Goal: Task Accomplishment & Management: Manage account settings

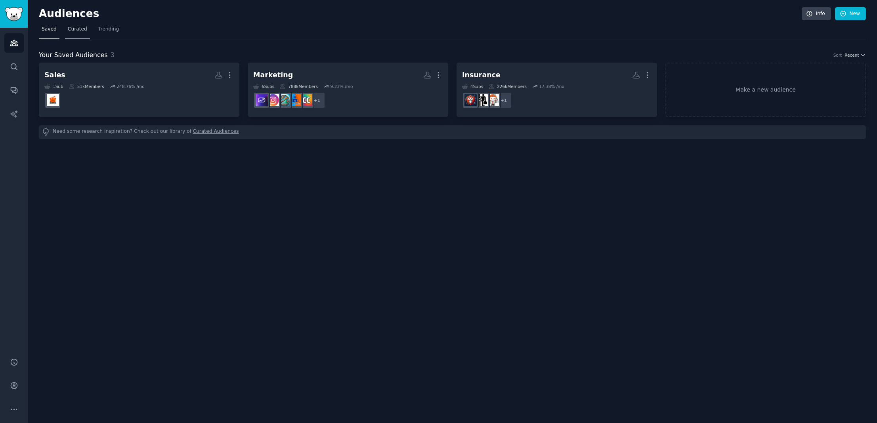
click at [80, 30] on span "Curated" at bounding box center [77, 29] width 19 height 7
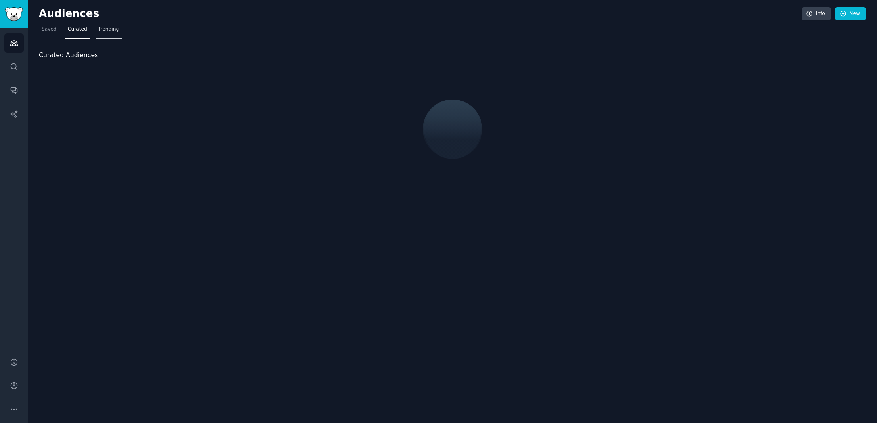
click at [113, 32] on span "Trending" at bounding box center [108, 29] width 21 height 7
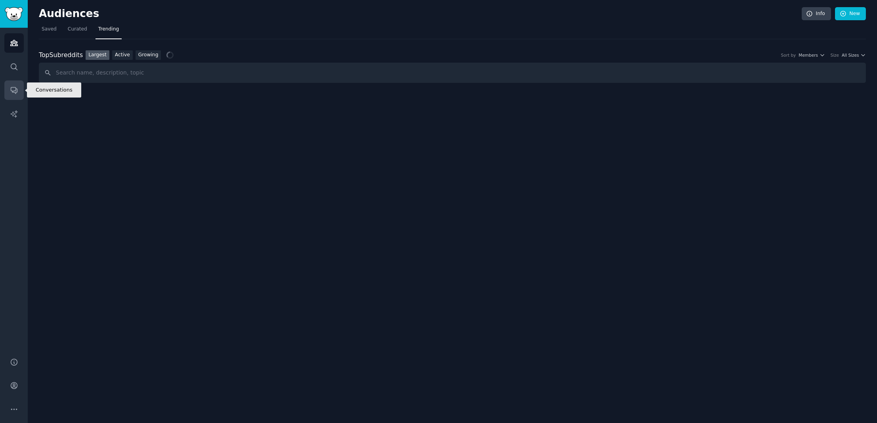
click at [9, 95] on link "Conversations" at bounding box center [13, 89] width 19 height 19
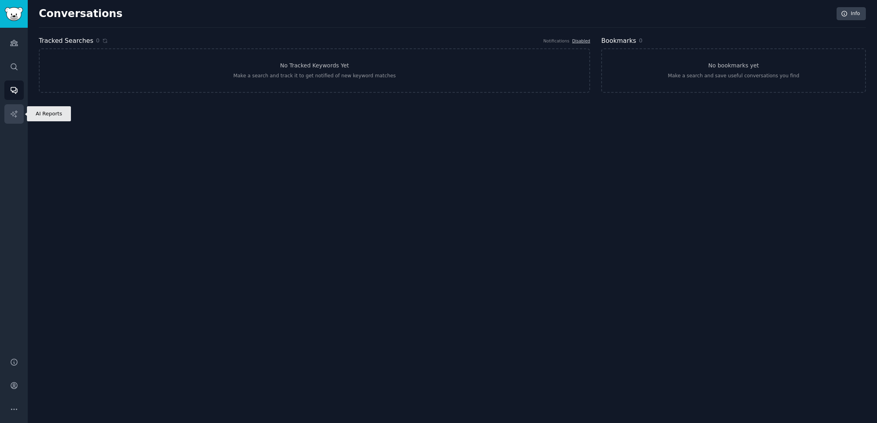
click at [14, 111] on icon "Sidebar" at bounding box center [14, 114] width 8 height 8
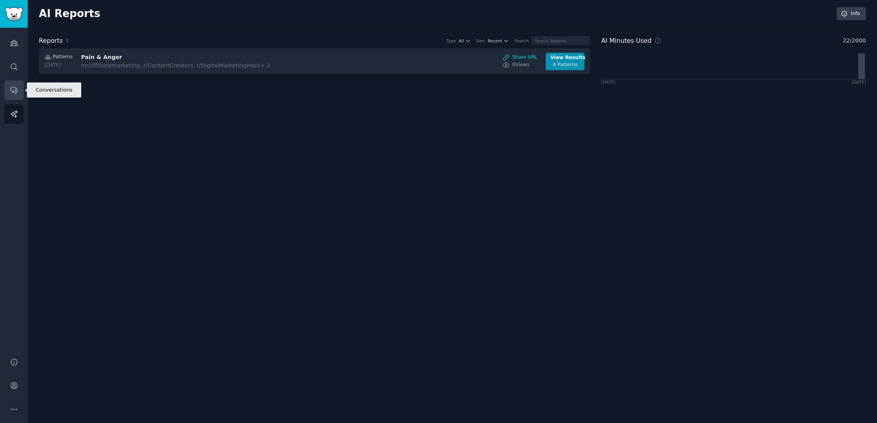
click at [13, 83] on link "Conversations" at bounding box center [13, 89] width 19 height 19
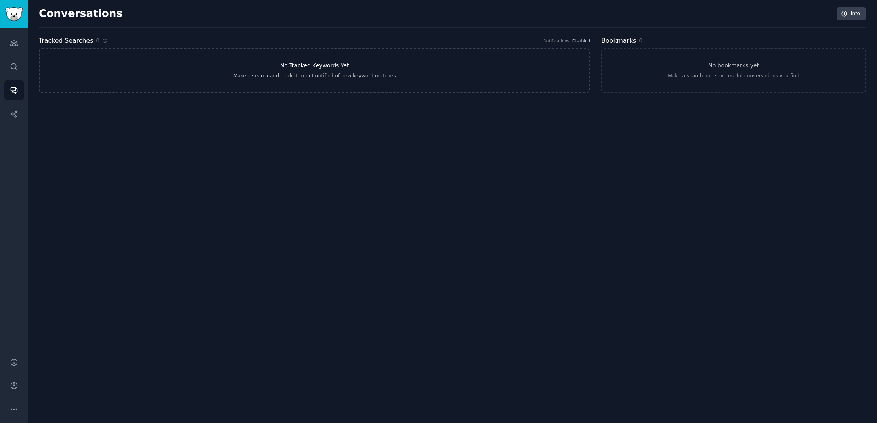
click at [311, 79] on div "Make a search and track it to get notified of new keyword matches" at bounding box center [314, 76] width 163 height 7
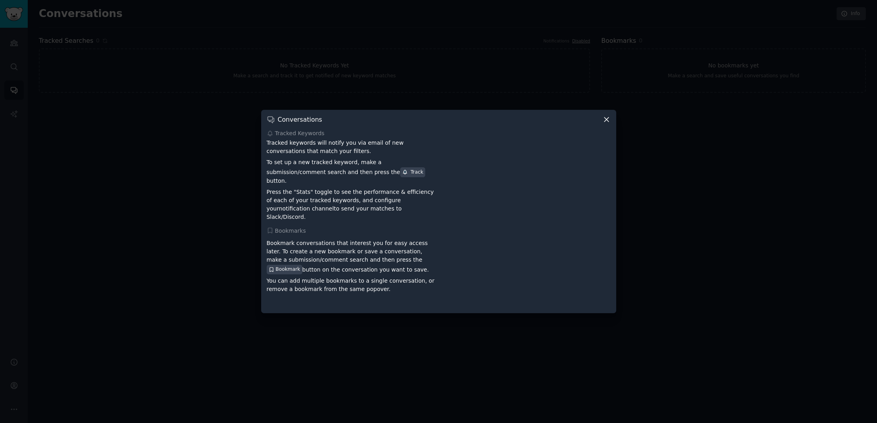
click at [600, 117] on div "Conversations Tracked Keywords Tracked keywords will notify you via email of ne…" at bounding box center [438, 211] width 355 height 203
click at [606, 122] on icon at bounding box center [607, 119] width 8 height 8
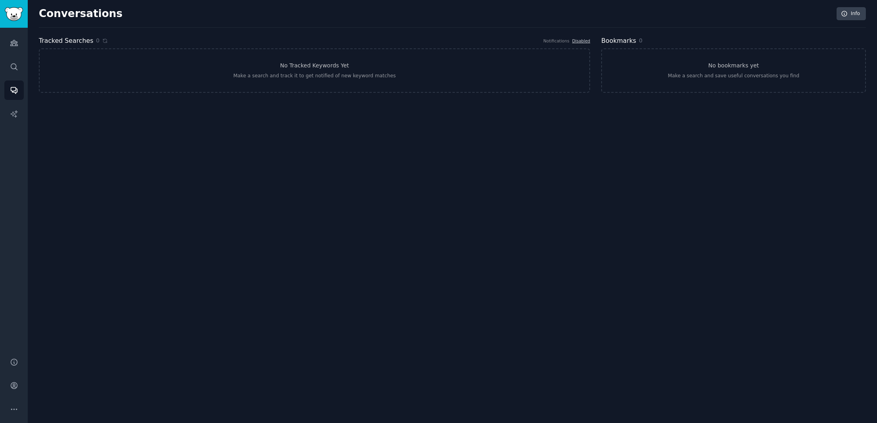
click at [4, 73] on div "Audiences Search Conversations AI Reports" at bounding box center [14, 188] width 28 height 320
click at [8, 69] on link "Search" at bounding box center [13, 66] width 19 height 19
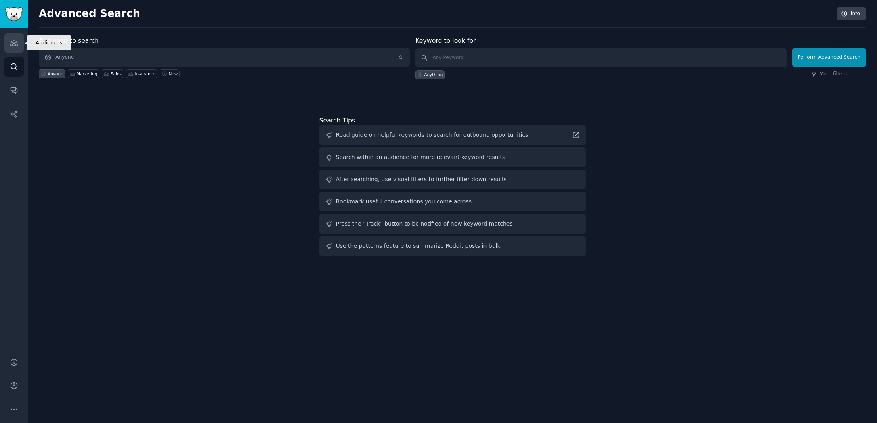
click at [8, 37] on link "Audiences" at bounding box center [13, 42] width 19 height 19
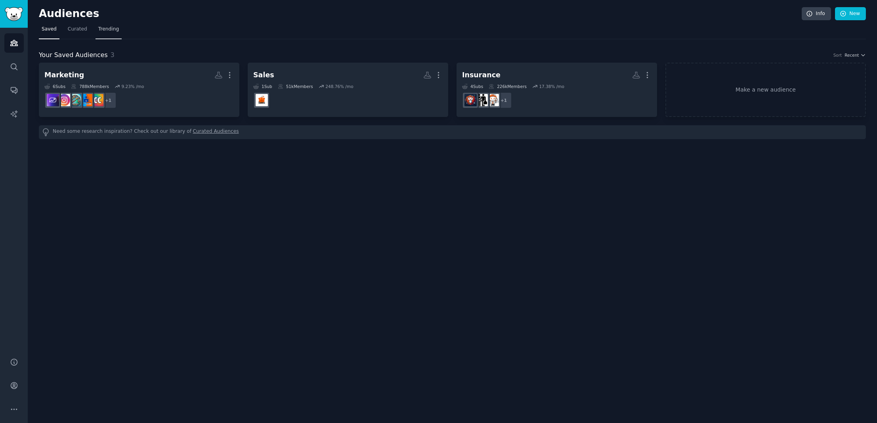
click at [99, 29] on span "Trending" at bounding box center [108, 29] width 21 height 7
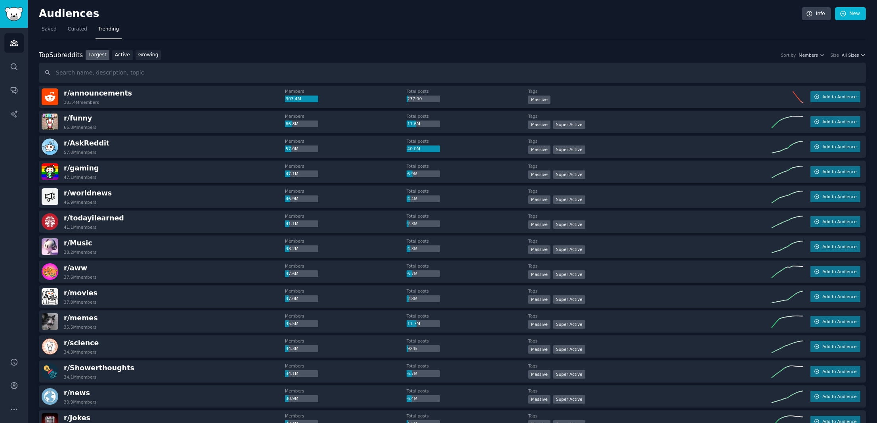
type input "ь"
type input "m"
type input "l"
type input "legal"
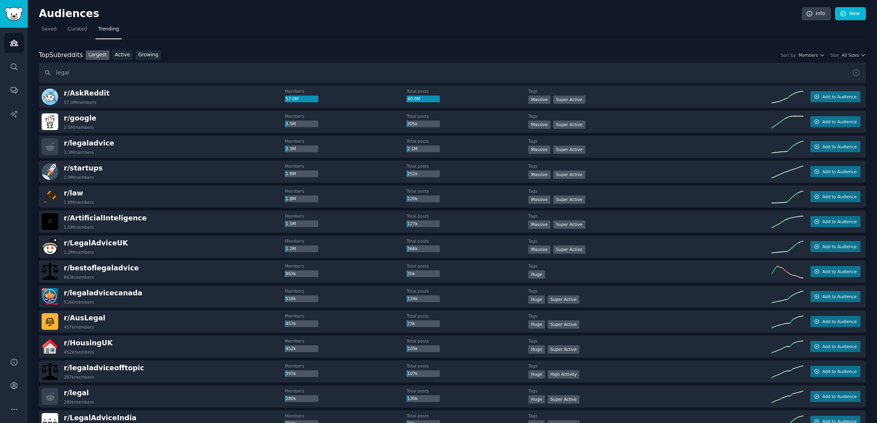
click at [103, 71] on input "legal" at bounding box center [452, 73] width 827 height 20
click at [847, 53] on span "All Sizes" at bounding box center [850, 55] width 17 height 6
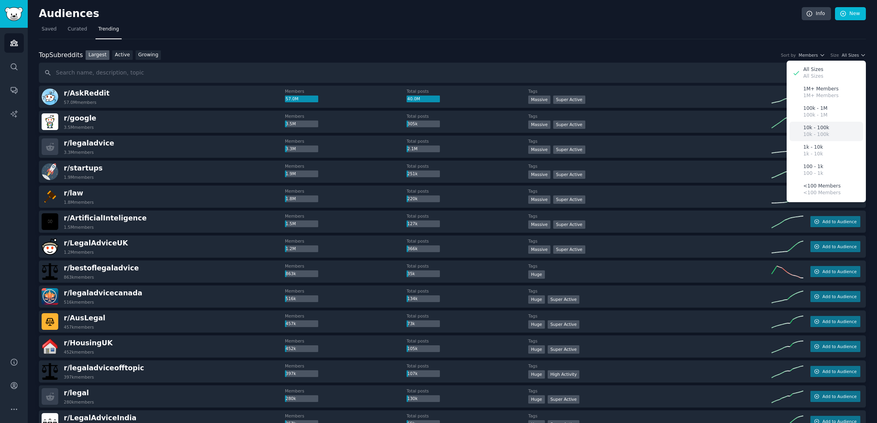
click at [830, 129] on div "10k - 100k 10k - 100k" at bounding box center [827, 131] width 74 height 19
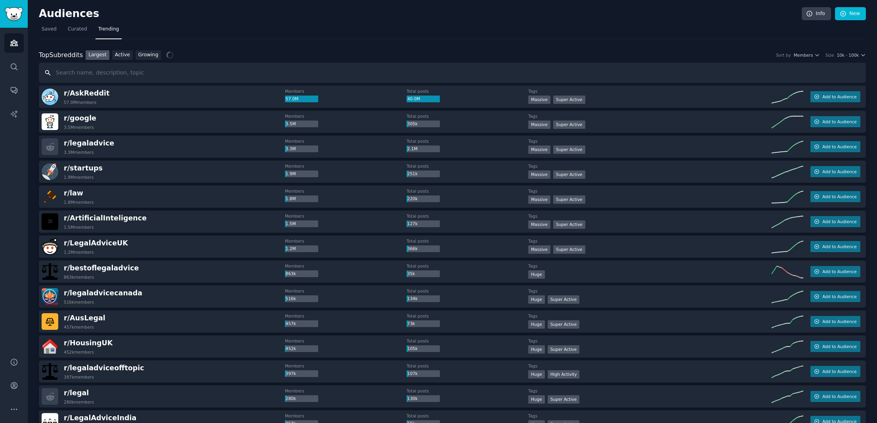
click at [141, 74] on input "text" at bounding box center [452, 73] width 827 height 20
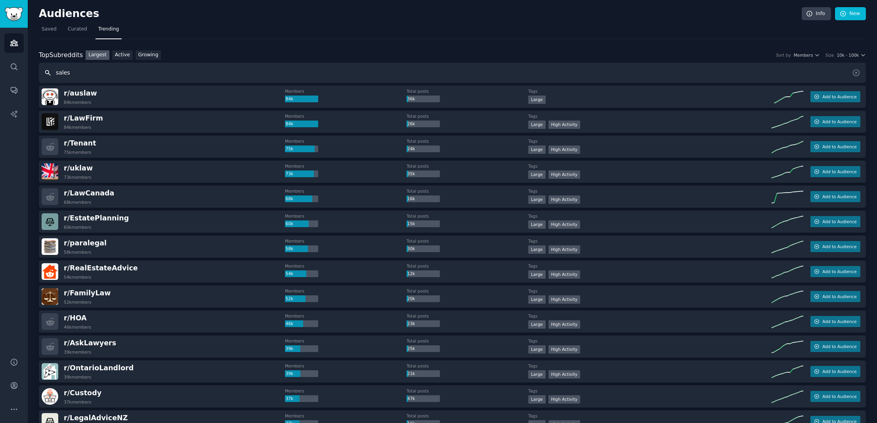
type input "sales"
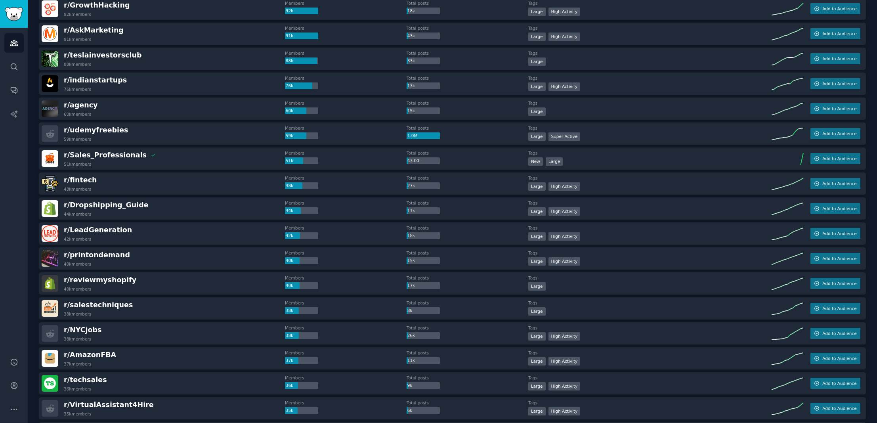
scroll to position [172, 0]
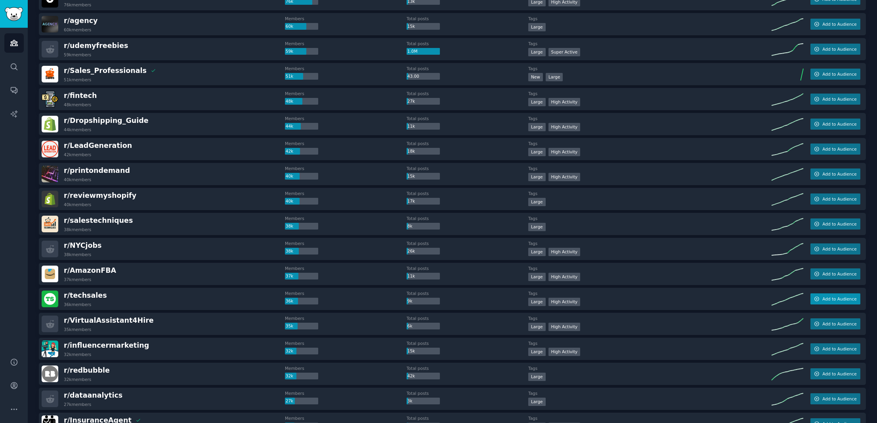
click at [822, 302] on button "Add to Audience" at bounding box center [836, 298] width 50 height 11
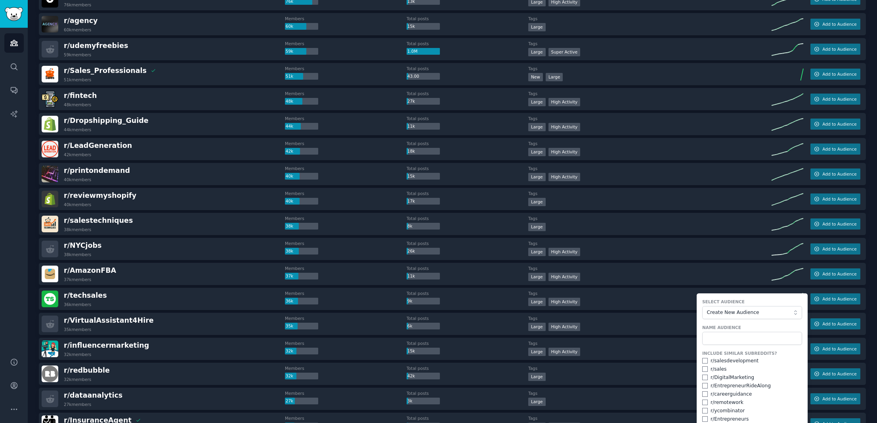
click at [725, 310] on span "Create New Audience" at bounding box center [750, 312] width 87 height 7
click at [720, 354] on span "Sales" at bounding box center [754, 353] width 83 height 7
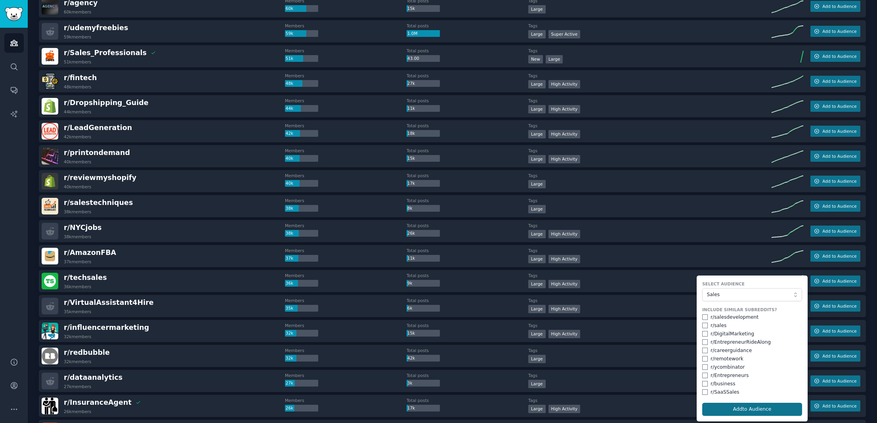
click at [747, 406] on button "Add to Audience" at bounding box center [752, 409] width 100 height 13
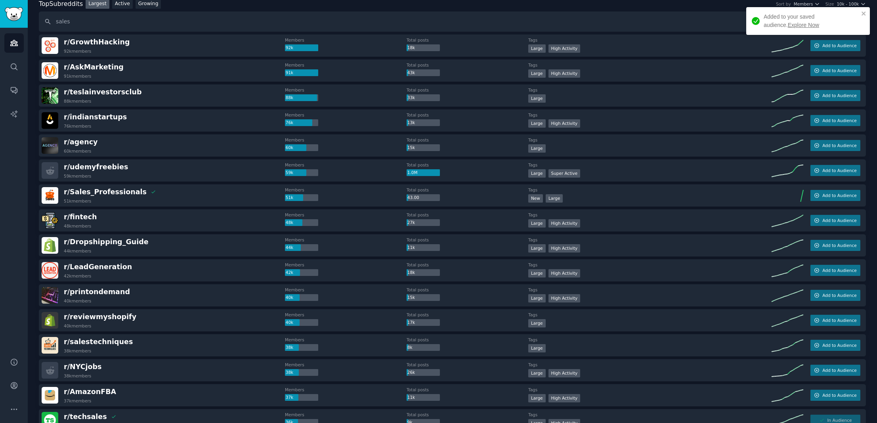
scroll to position [0, 0]
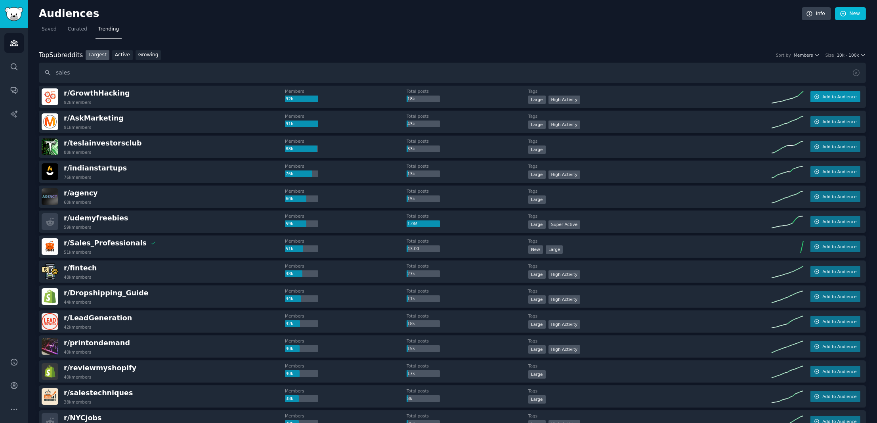
click at [834, 94] on span "Add to Audience" at bounding box center [839, 97] width 34 height 6
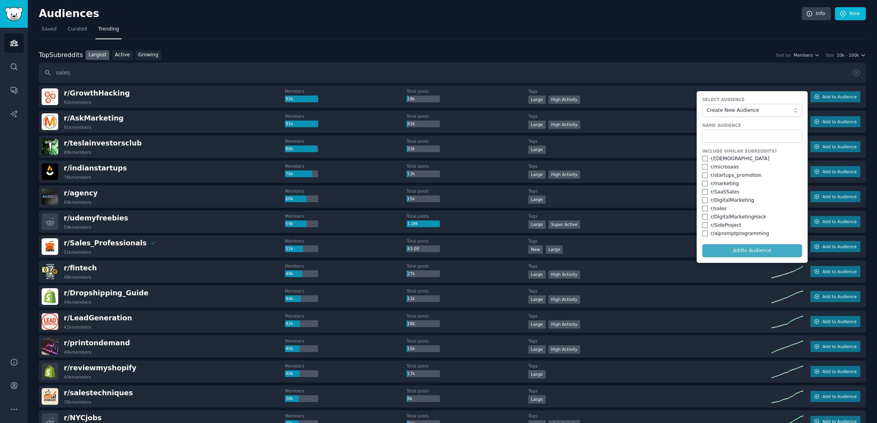
click at [742, 114] on button "Create New Audience" at bounding box center [752, 110] width 100 height 13
click at [724, 163] on span "Sales" at bounding box center [754, 163] width 83 height 7
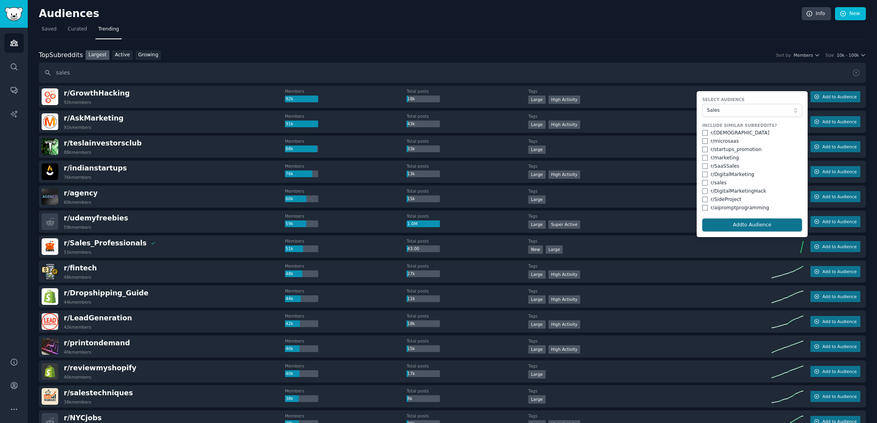
click at [757, 226] on button "Add to Audience" at bounding box center [752, 224] width 100 height 13
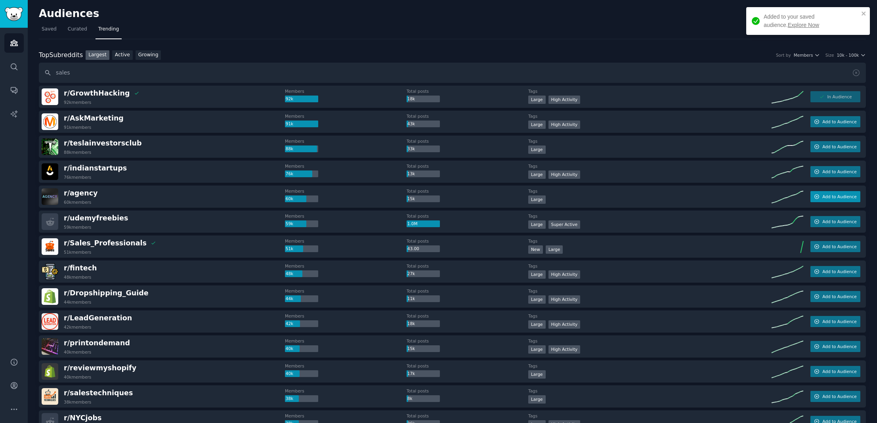
click at [830, 195] on span "Add to Audience" at bounding box center [839, 197] width 34 height 6
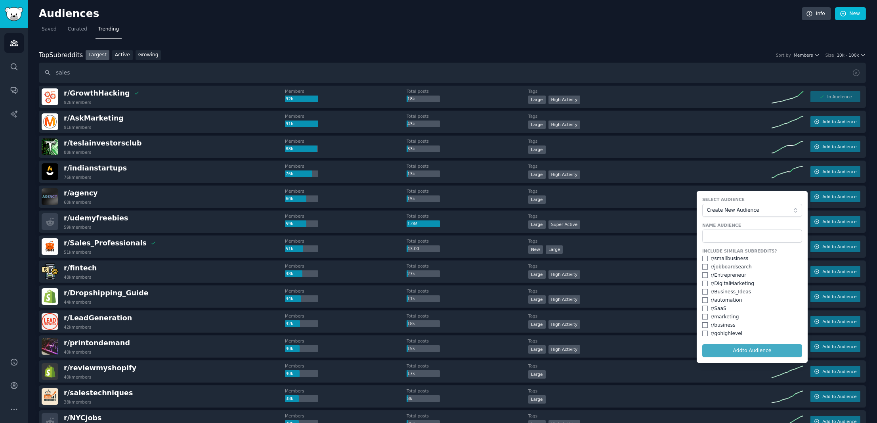
click at [734, 208] on span "Create New Audience" at bounding box center [750, 210] width 87 height 7
click at [719, 266] on li "Sales" at bounding box center [752, 263] width 100 height 13
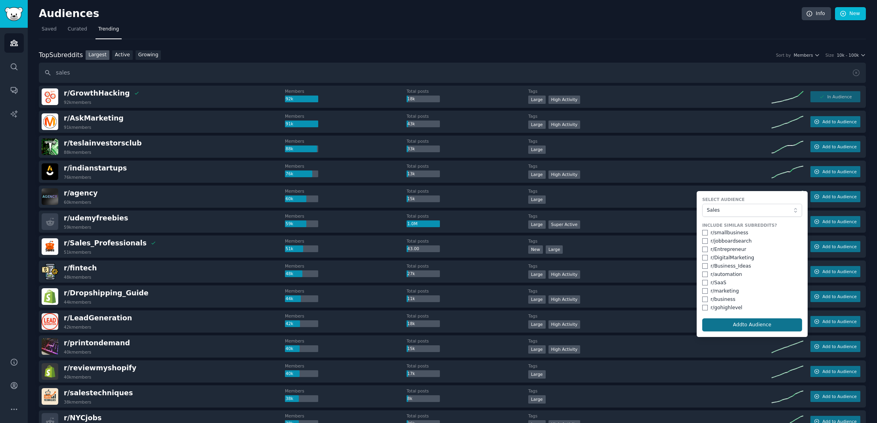
click at [757, 327] on button "Add to Audience" at bounding box center [752, 324] width 100 height 13
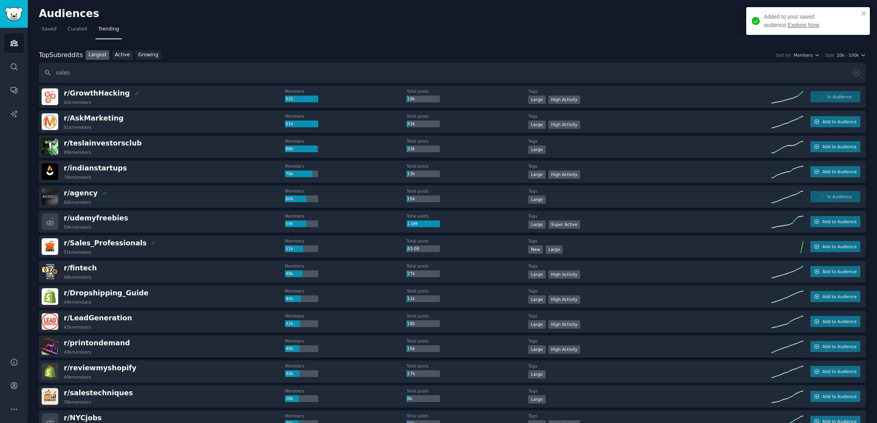
scroll to position [13, 0]
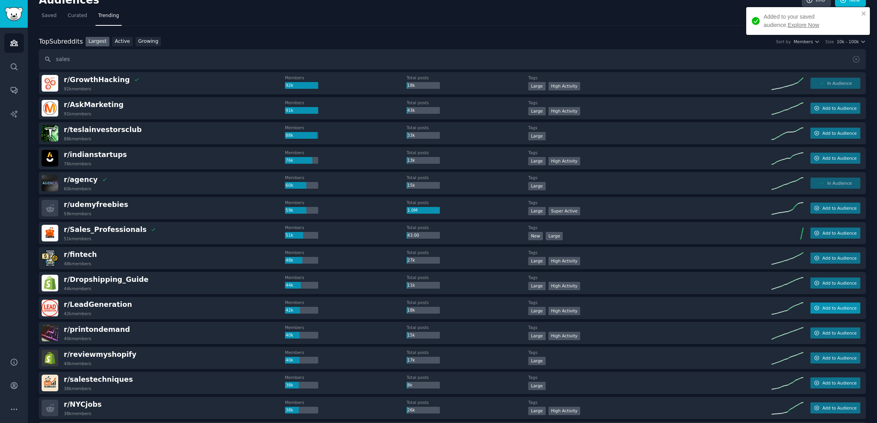
click at [817, 308] on icon "button" at bounding box center [817, 308] width 6 height 6
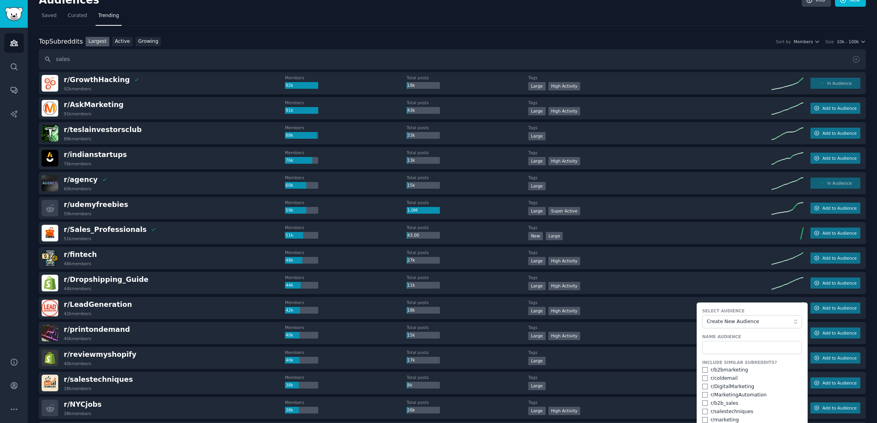
click at [741, 325] on button "Create New Audience" at bounding box center [752, 321] width 100 height 13
click at [724, 371] on span "Sales" at bounding box center [754, 374] width 83 height 7
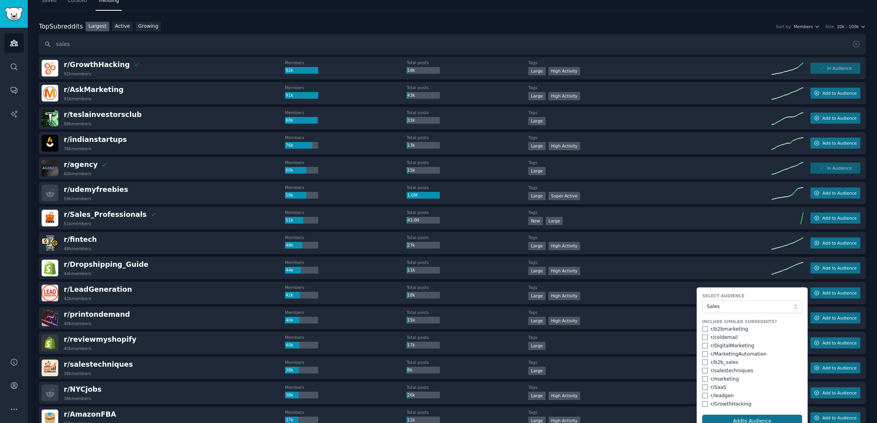
click at [765, 420] on button "Add to Audience" at bounding box center [752, 421] width 100 height 13
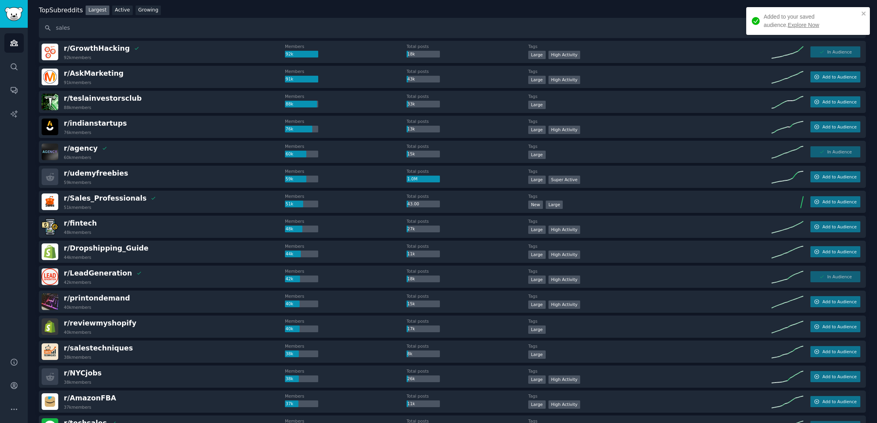
scroll to position [58, 0]
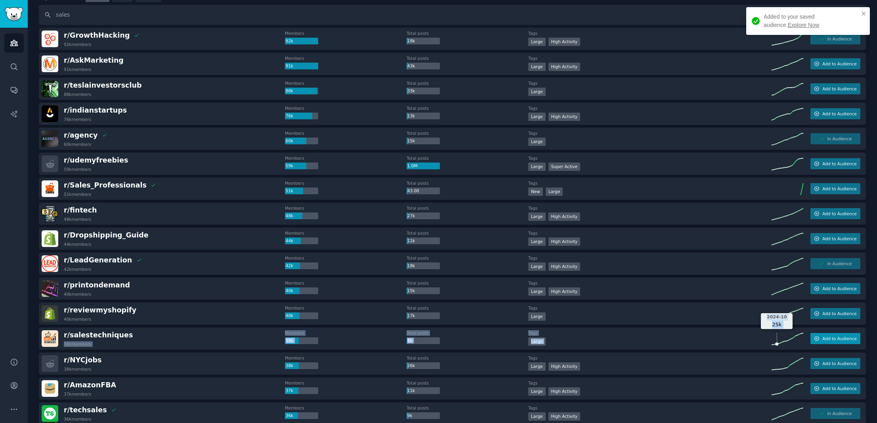
drag, startPoint x: 200, startPoint y: 335, endPoint x: 819, endPoint y: 338, distance: 619.6
click at [806, 339] on div "r/ salestechniques 38k members Members 38k Total posts 8k Tags Large 2024-10 25…" at bounding box center [452, 338] width 827 height 22
click at [824, 338] on span "Add to Audience" at bounding box center [839, 339] width 34 height 6
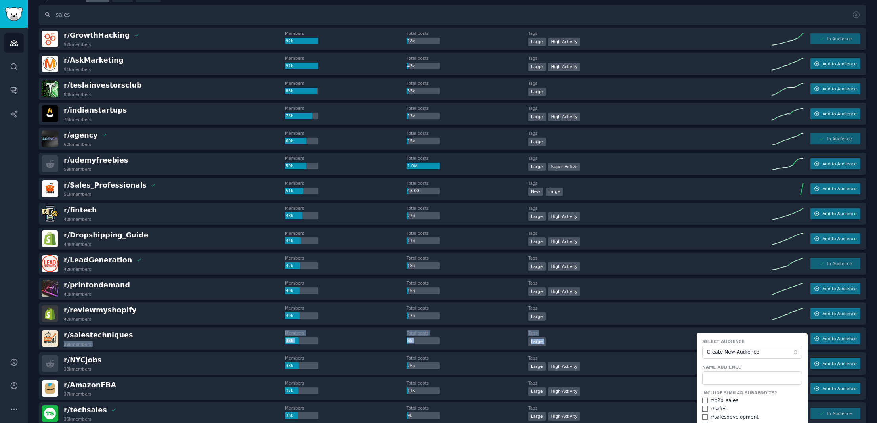
click at [737, 356] on button "Create New Audience" at bounding box center [752, 352] width 100 height 13
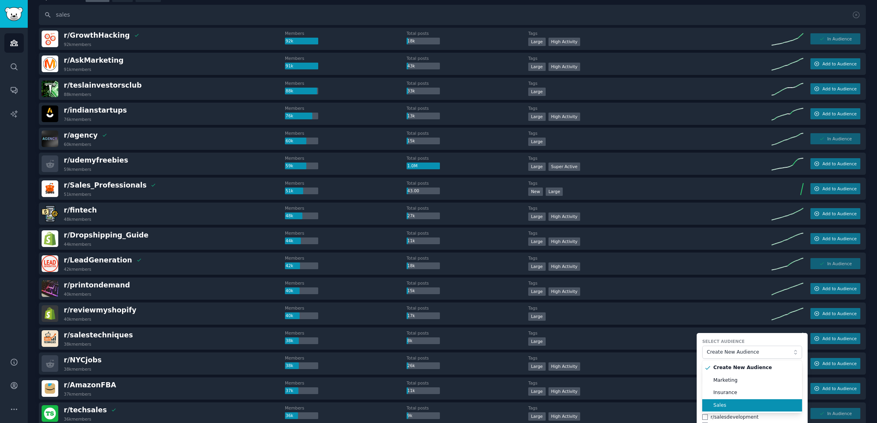
click at [724, 402] on span "Sales" at bounding box center [754, 405] width 83 height 7
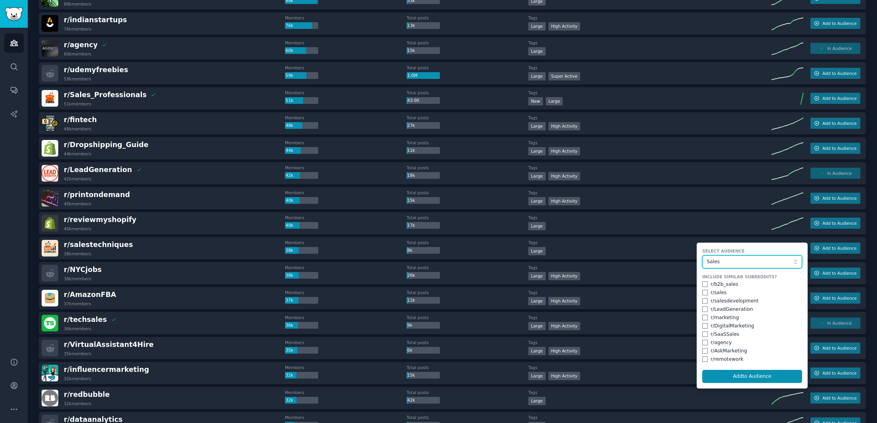
scroll to position [233, 0]
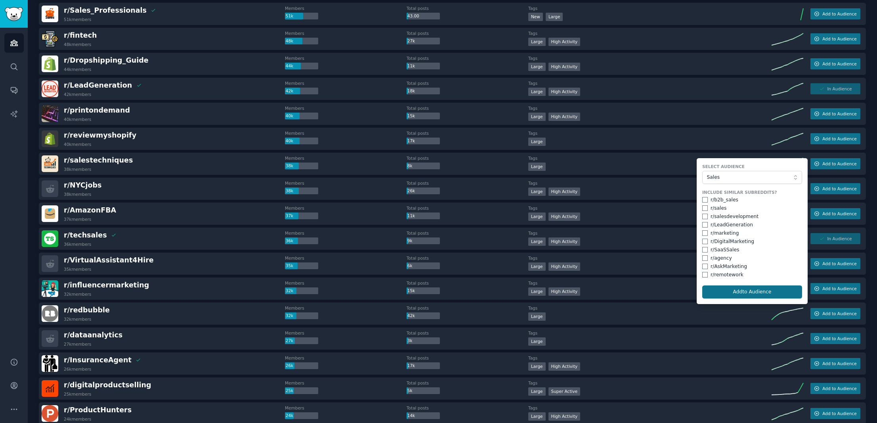
click at [734, 292] on button "Add to Audience" at bounding box center [752, 291] width 100 height 13
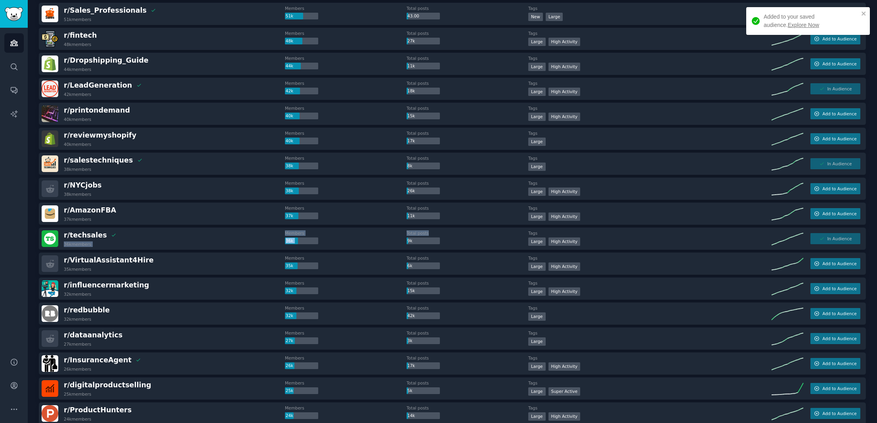
drag, startPoint x: 130, startPoint y: 235, endPoint x: 426, endPoint y: 234, distance: 296.1
click at [426, 234] on div "r/ techsales 36k members Members 36k Total posts 9k Tags >= 80th percentile for…" at bounding box center [452, 239] width 827 height 22
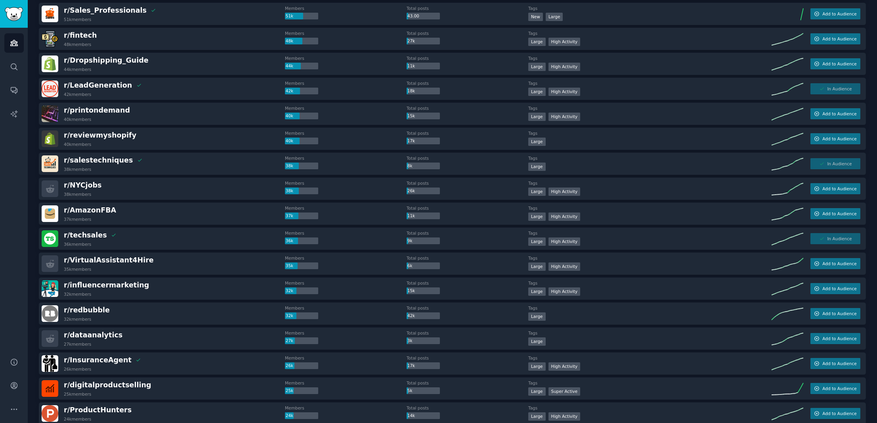
click at [201, 283] on div "r/ influencermarketing 32k members" at bounding box center [163, 288] width 243 height 17
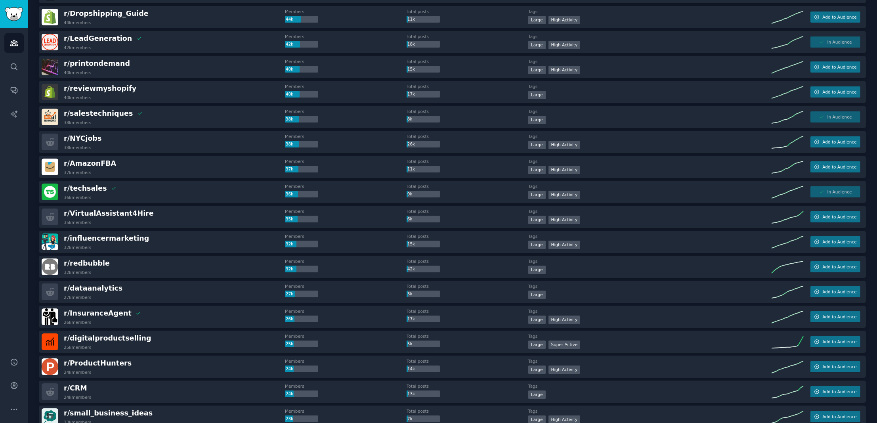
scroll to position [325, 0]
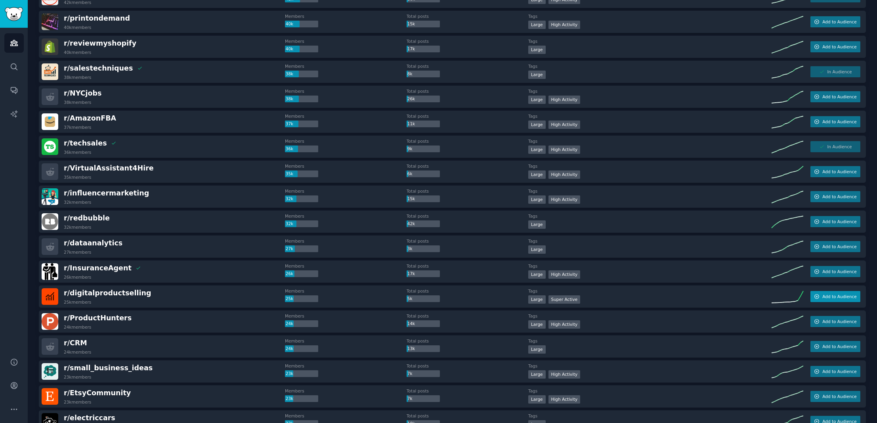
click at [839, 298] on span "Add to Audience" at bounding box center [839, 297] width 34 height 6
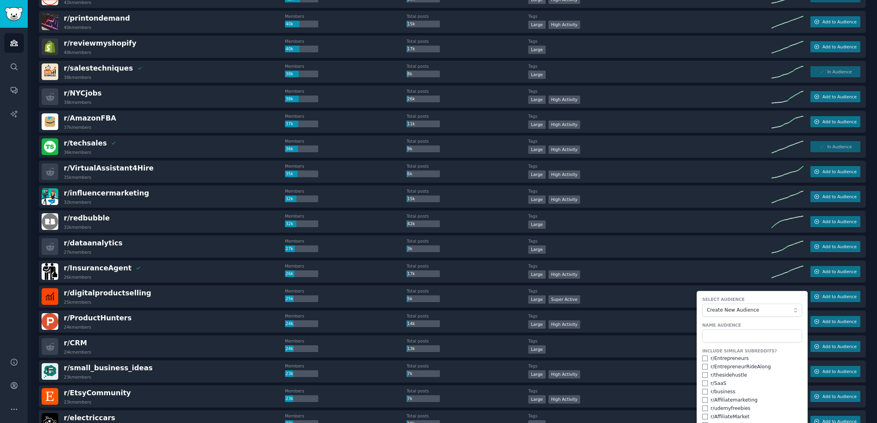
click at [734, 311] on span "Create New Audience" at bounding box center [750, 310] width 87 height 7
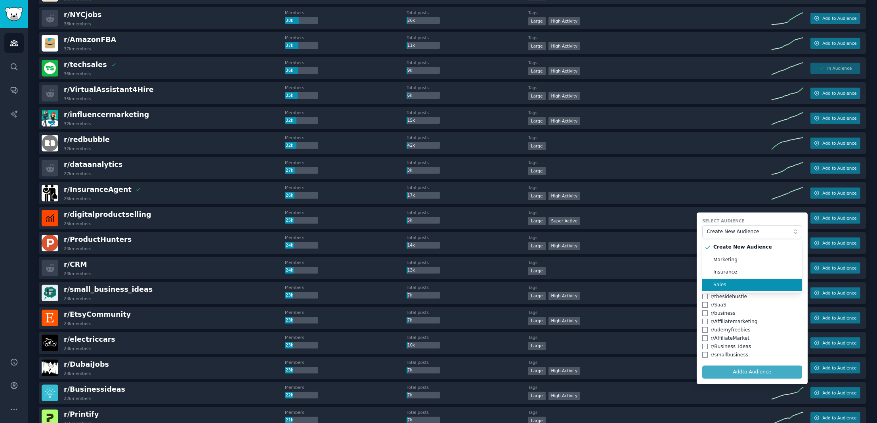
click at [723, 287] on span "Sales" at bounding box center [754, 284] width 83 height 7
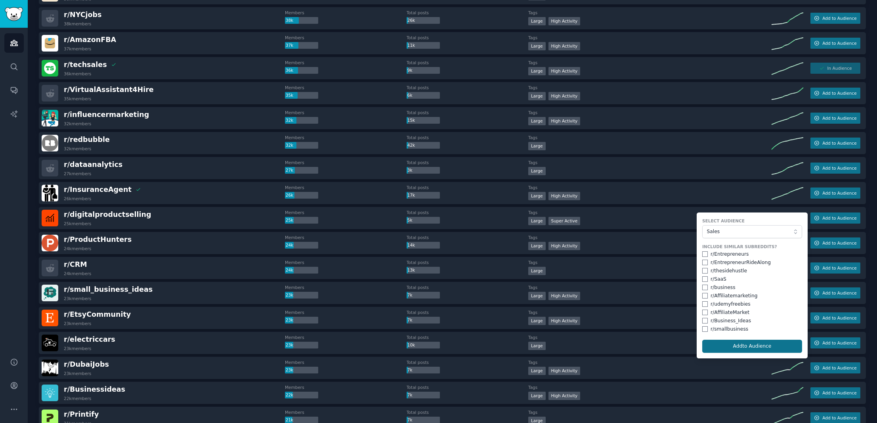
click at [743, 347] on button "Add to Audience" at bounding box center [752, 346] width 100 height 13
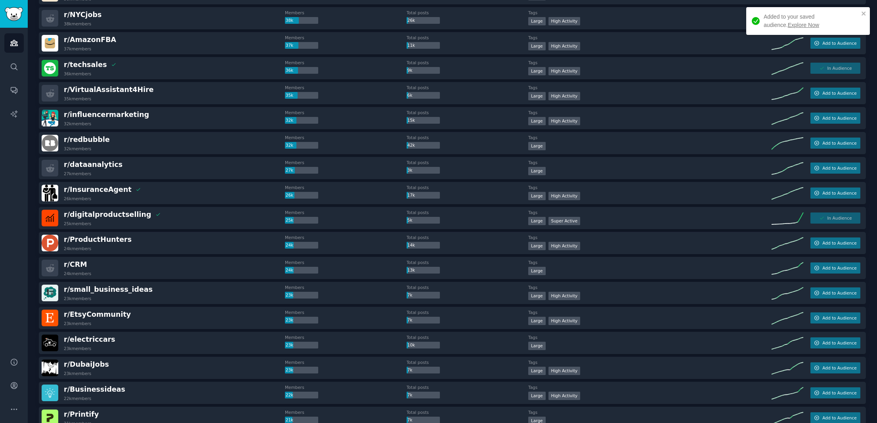
scroll to position [404, 0]
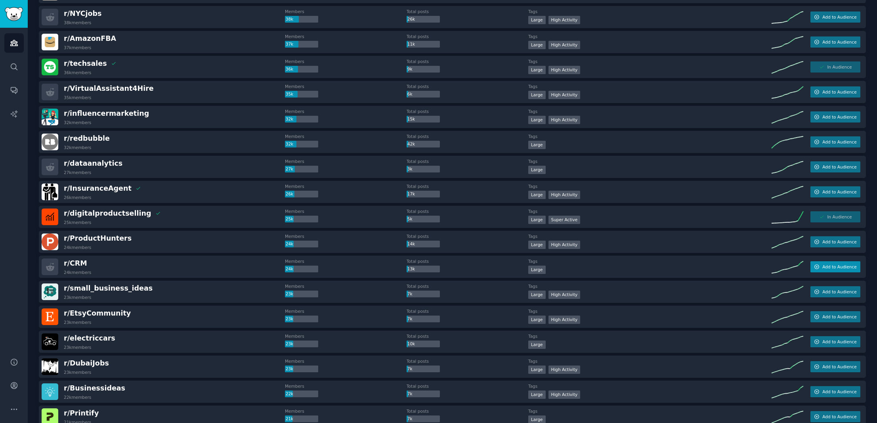
click at [811, 263] on button "Add to Audience" at bounding box center [836, 266] width 50 height 11
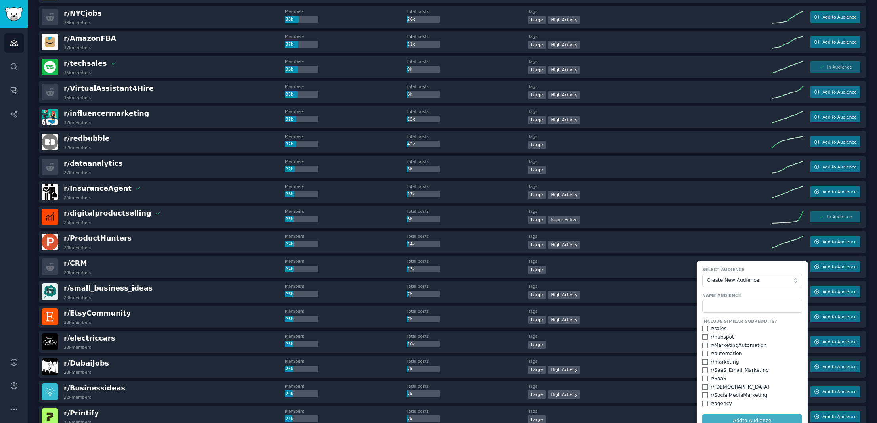
click at [747, 275] on button "Create New Audience" at bounding box center [752, 280] width 100 height 13
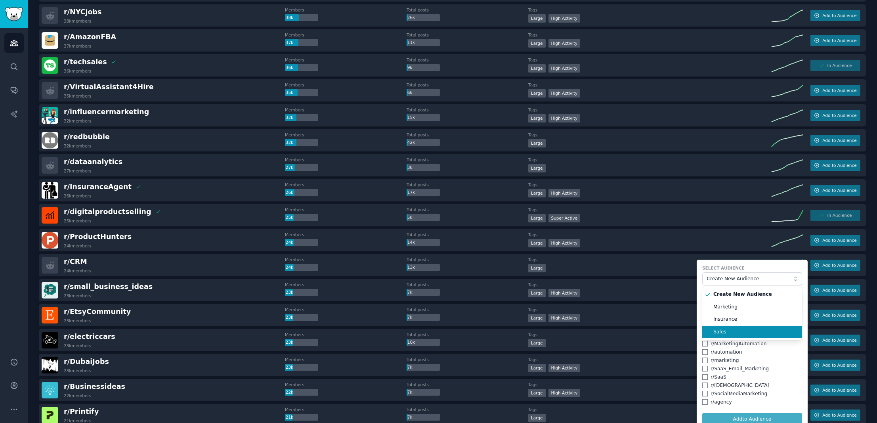
click at [718, 329] on span "Sales" at bounding box center [754, 332] width 83 height 7
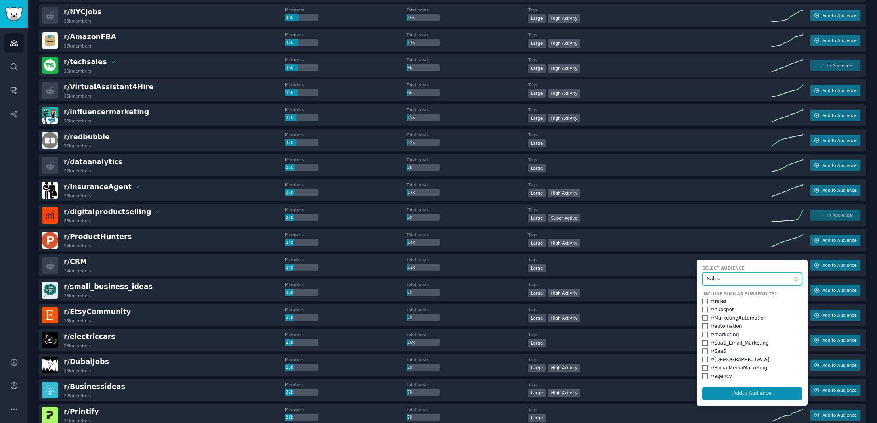
scroll to position [482, 0]
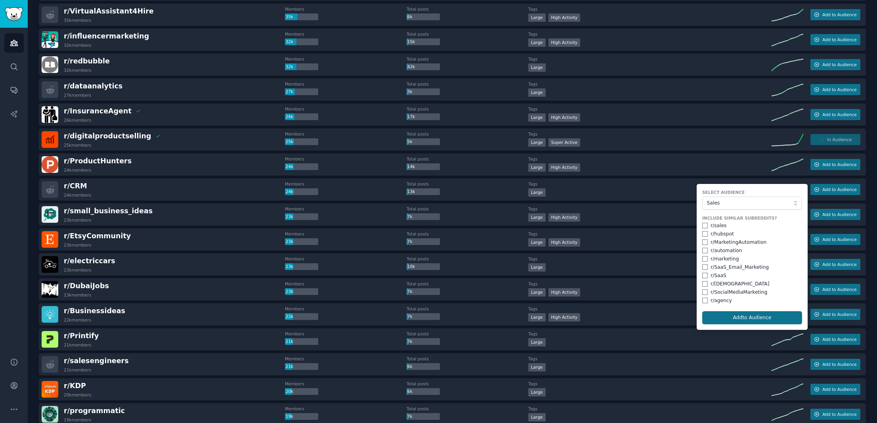
click at [725, 316] on button "Add to Audience" at bounding box center [752, 317] width 100 height 13
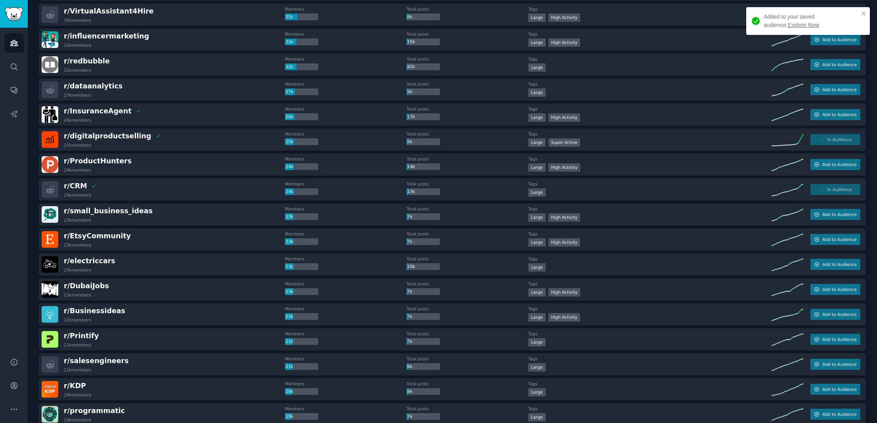
scroll to position [559, 0]
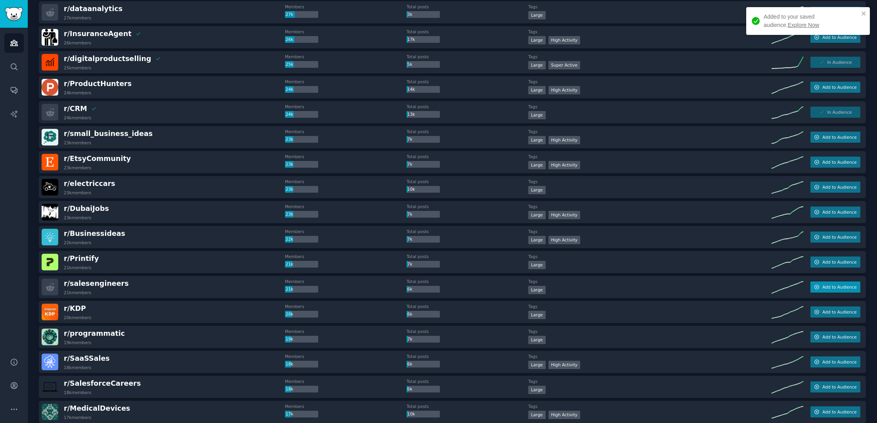
click at [815, 285] on icon "button" at bounding box center [817, 287] width 4 height 4
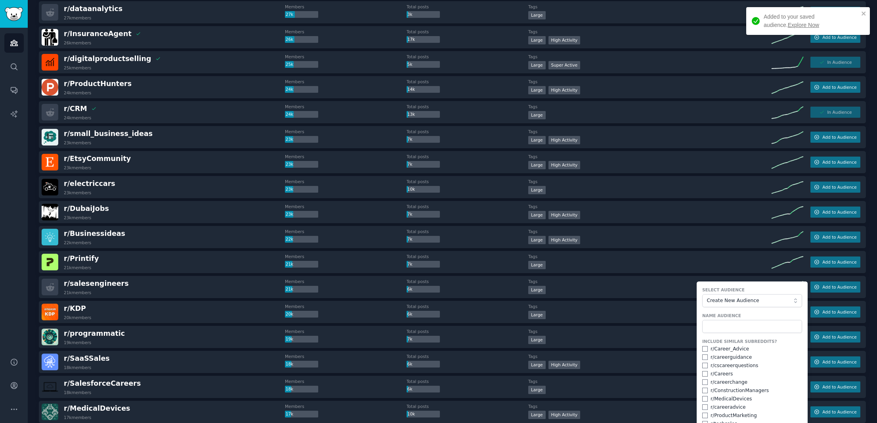
click at [748, 300] on span "Create New Audience" at bounding box center [750, 300] width 87 height 7
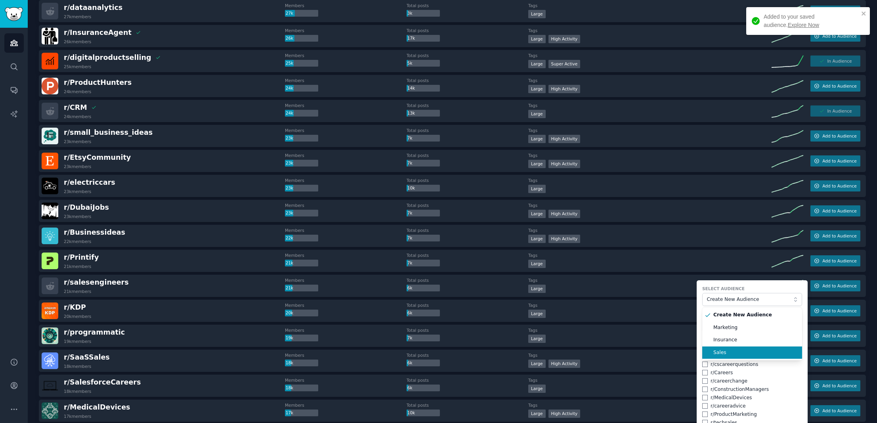
click at [727, 349] on span "Sales" at bounding box center [754, 352] width 83 height 7
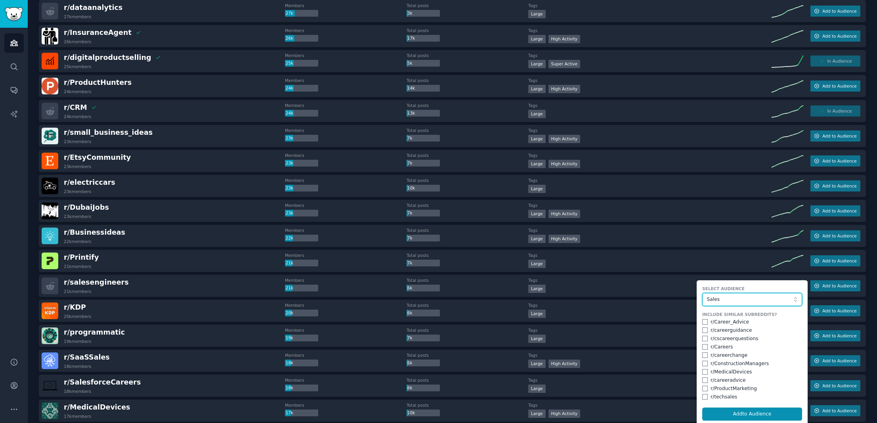
scroll to position [578, 0]
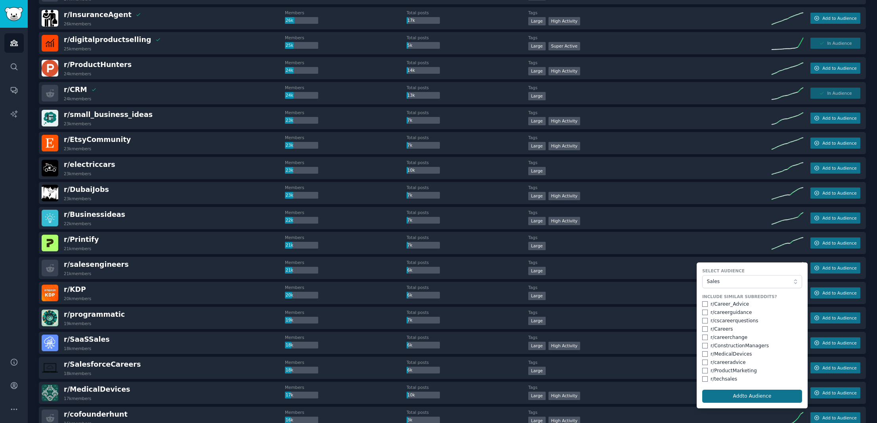
click at [746, 392] on button "Add to Audience" at bounding box center [752, 396] width 100 height 13
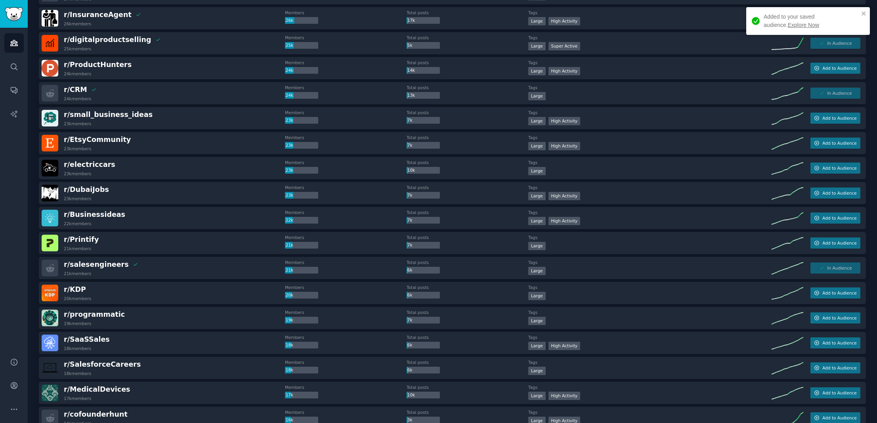
scroll to position [637, 0]
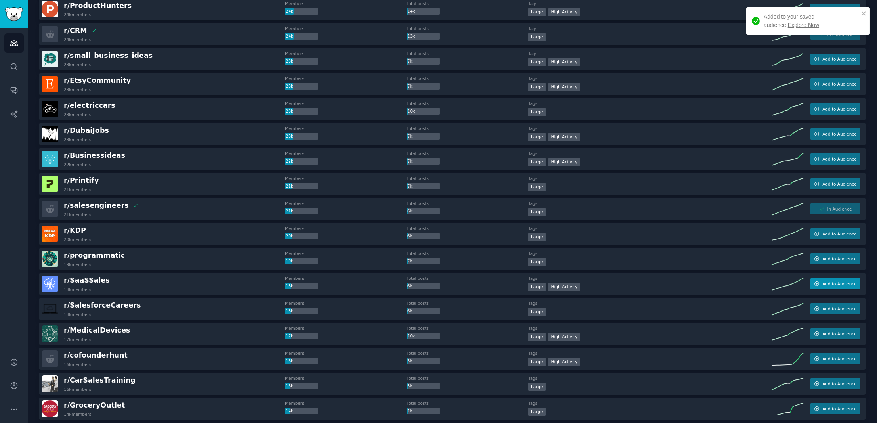
click at [831, 282] on span "Add to Audience" at bounding box center [839, 284] width 34 height 6
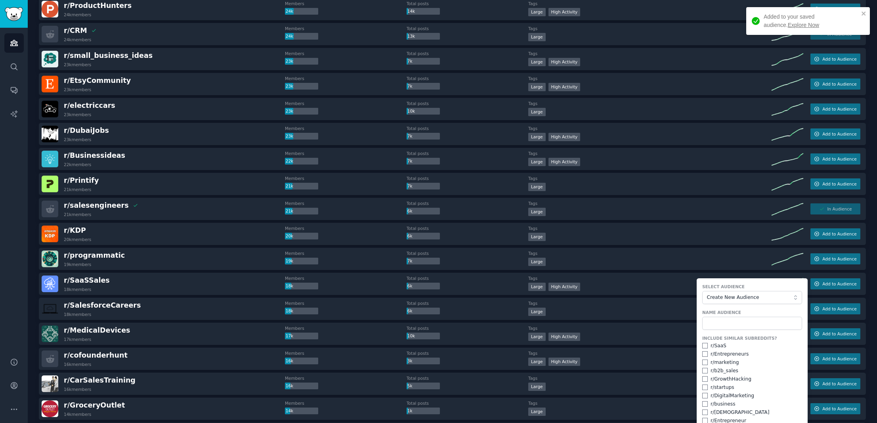
click at [736, 302] on button "Create New Audience" at bounding box center [752, 297] width 100 height 13
click at [729, 344] on li "Sales" at bounding box center [752, 350] width 100 height 13
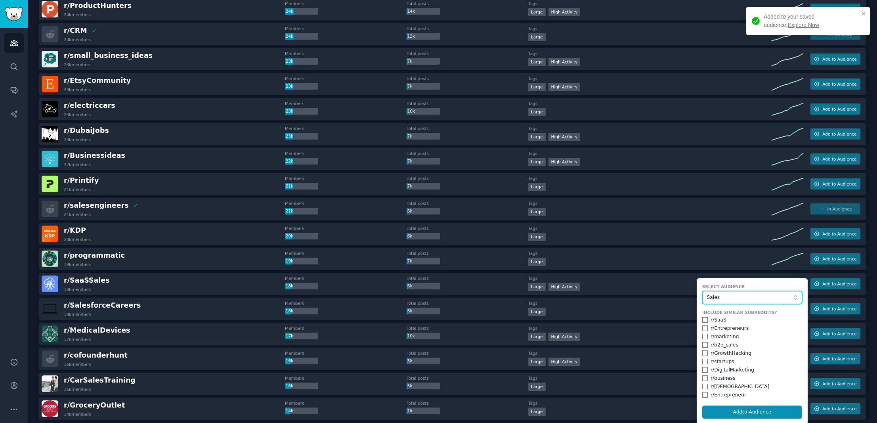
scroll to position [653, 0]
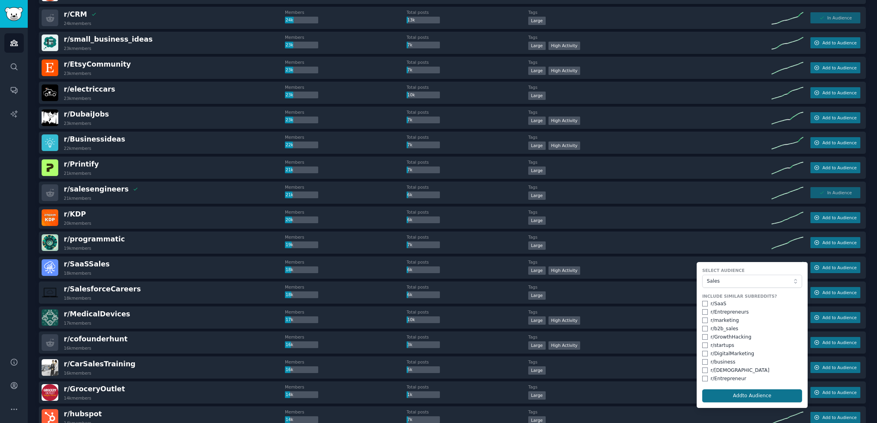
click at [742, 394] on button "Add to Audience" at bounding box center [752, 395] width 100 height 13
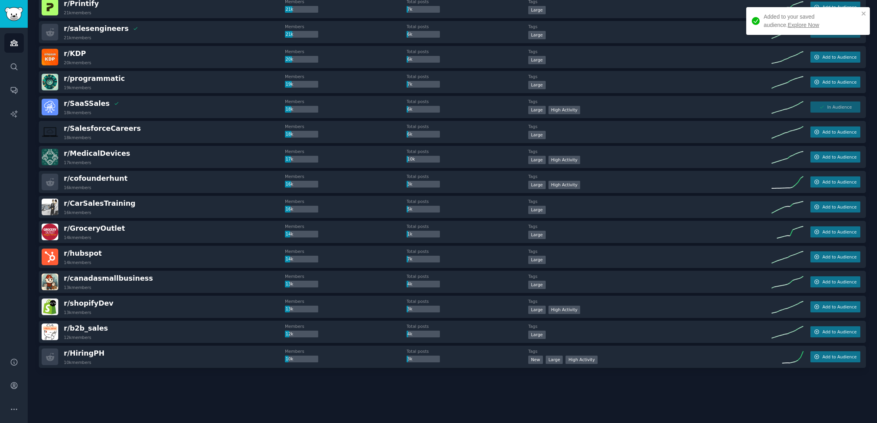
scroll to position [0, 0]
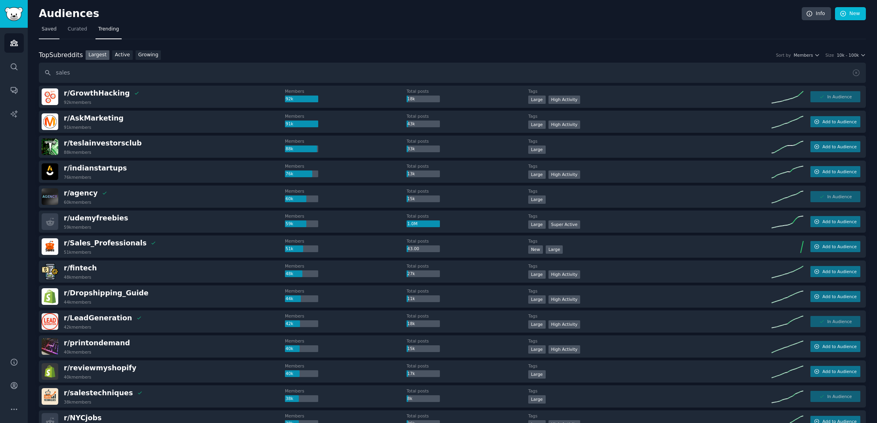
click at [42, 26] on span "Saved" at bounding box center [49, 29] width 15 height 7
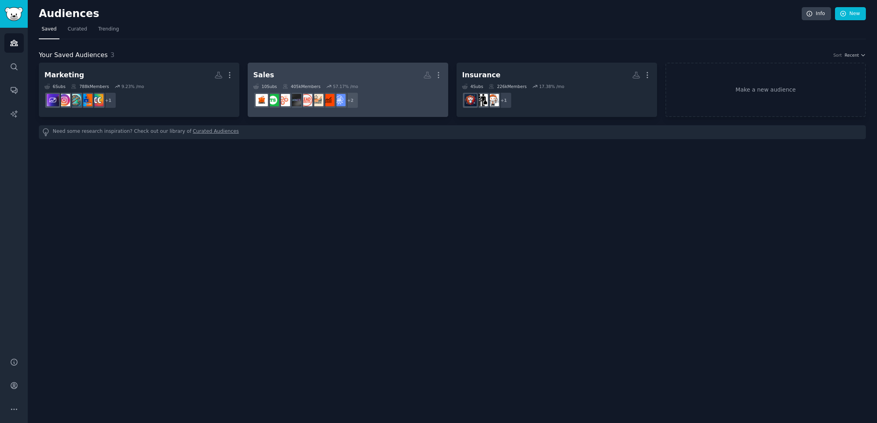
click at [341, 74] on h2 "Sales More" at bounding box center [347, 75] width 189 height 14
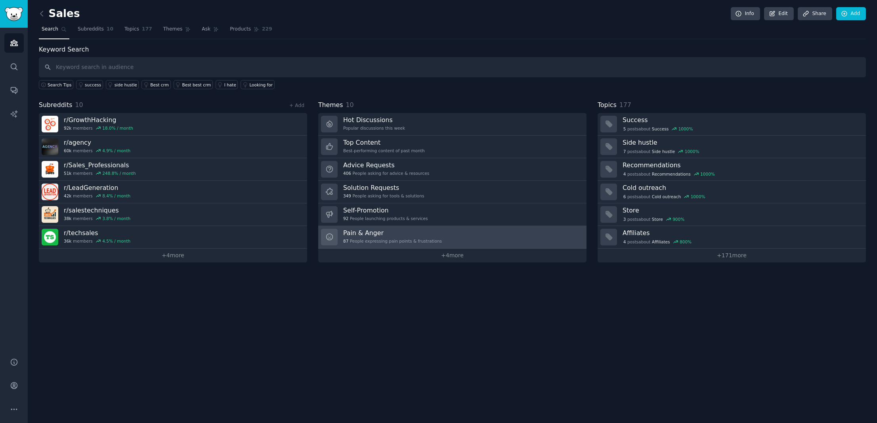
click at [394, 234] on h3 "Pain & Anger" at bounding box center [392, 233] width 99 height 8
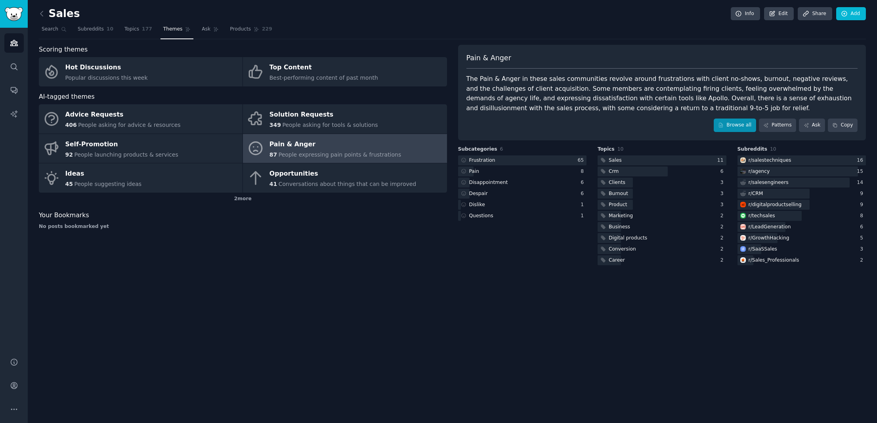
click at [733, 125] on link "Browse all" at bounding box center [735, 125] width 42 height 13
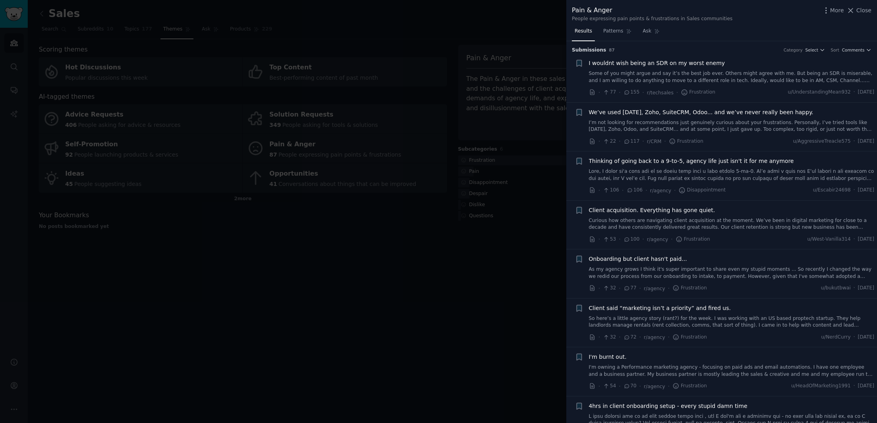
click at [771, 121] on link "I’m not looking for recommendations just genuinely curious about your frustrati…" at bounding box center [732, 126] width 286 height 14
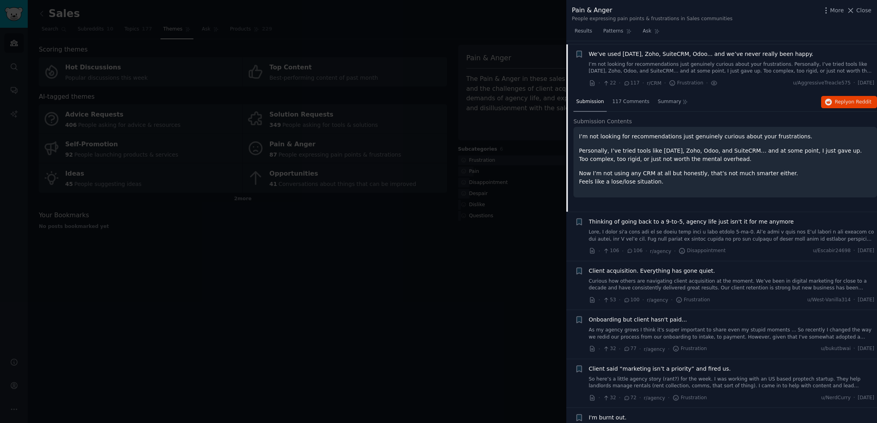
scroll to position [61, 0]
click at [733, 264] on div "Client acquisition. Everything has gone quiet." at bounding box center [732, 268] width 286 height 8
click at [693, 270] on span "Client acquisition. Everything has gone quiet." at bounding box center [652, 268] width 126 height 8
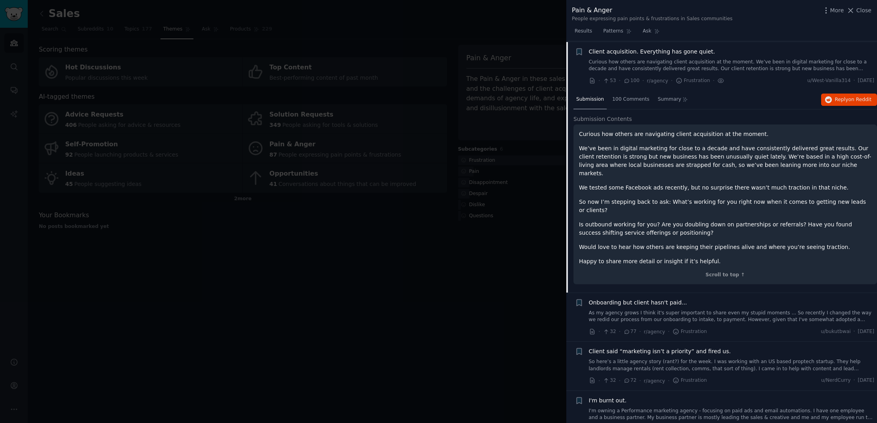
scroll to position [229, 0]
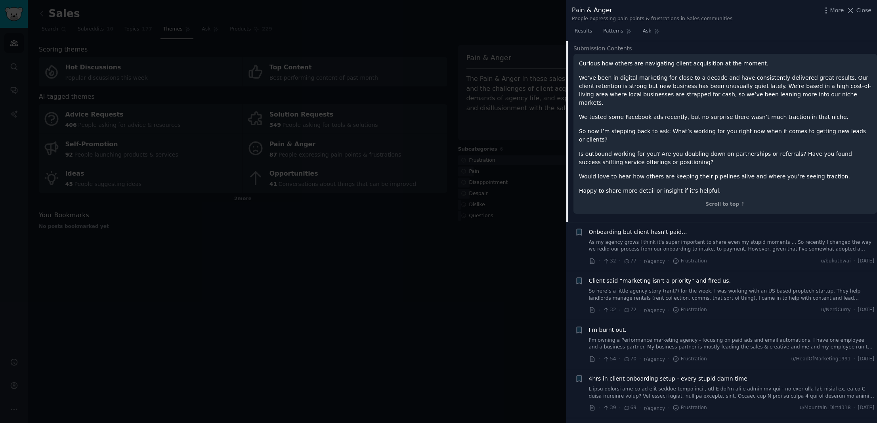
click at [691, 228] on div "Onboarding but client hasn't paid..." at bounding box center [732, 232] width 286 height 8
click at [663, 239] on link "As my agency grows I think it's super important to share even my stupid moments…" at bounding box center [732, 246] width 286 height 14
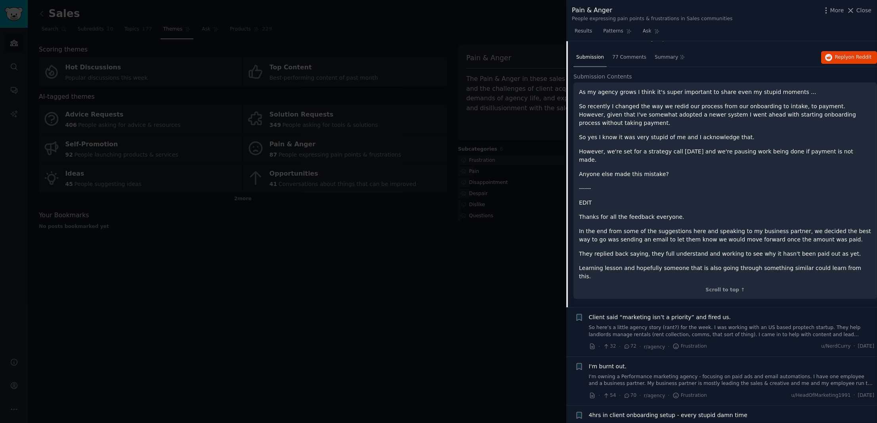
scroll to position [420, 0]
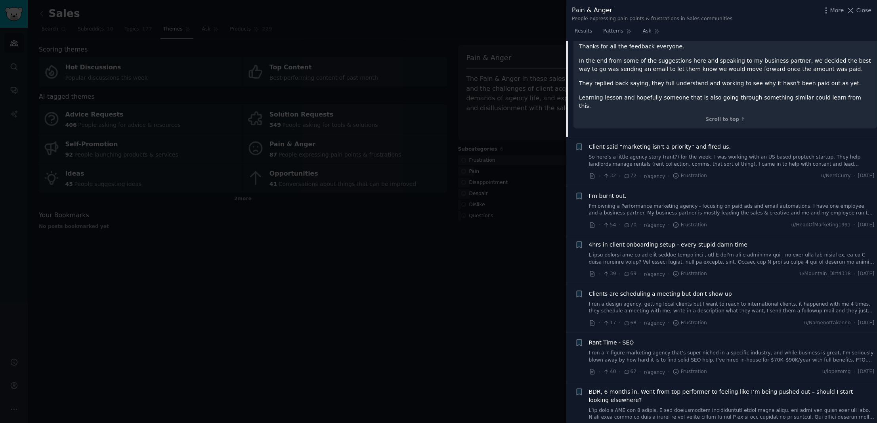
click at [654, 154] on link "So here’s a little agency story (rant?) for the week. I was working with an US …" at bounding box center [732, 161] width 286 height 14
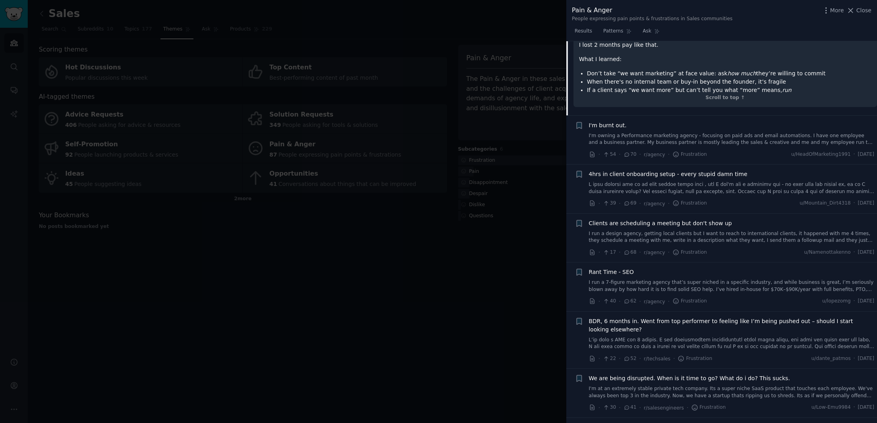
scroll to position [635, 0]
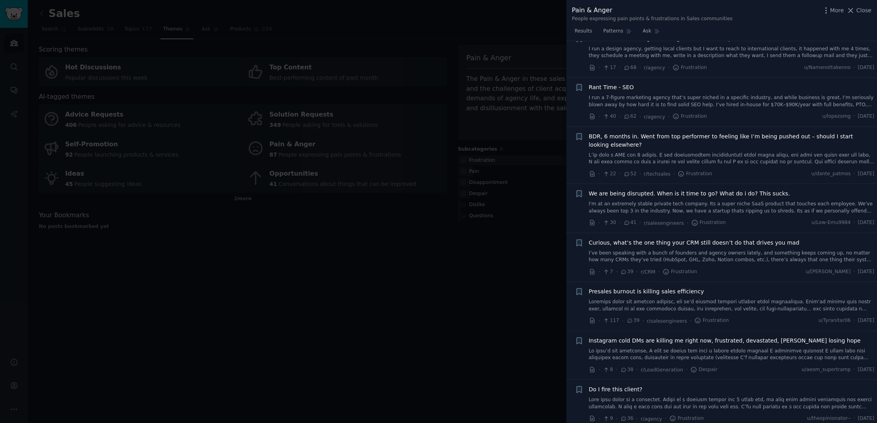
click at [647, 292] on div "Presales burnout is killing sales efficiency" at bounding box center [732, 299] width 286 height 25
click at [647, 298] on link at bounding box center [732, 305] width 286 height 14
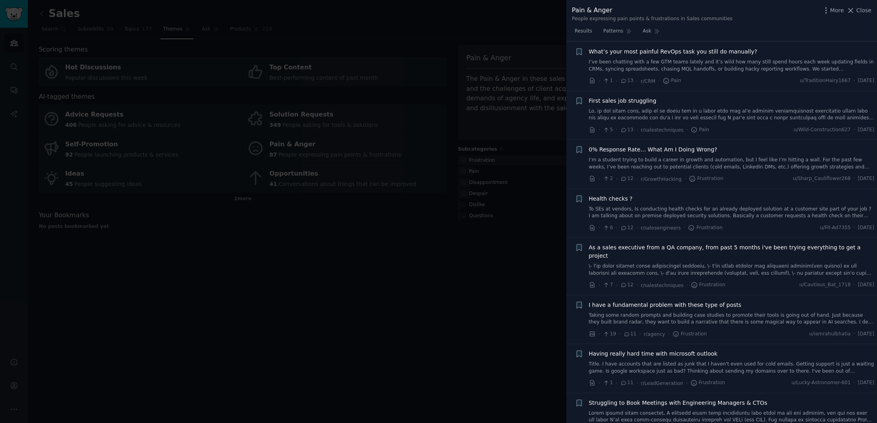
scroll to position [2391, 0]
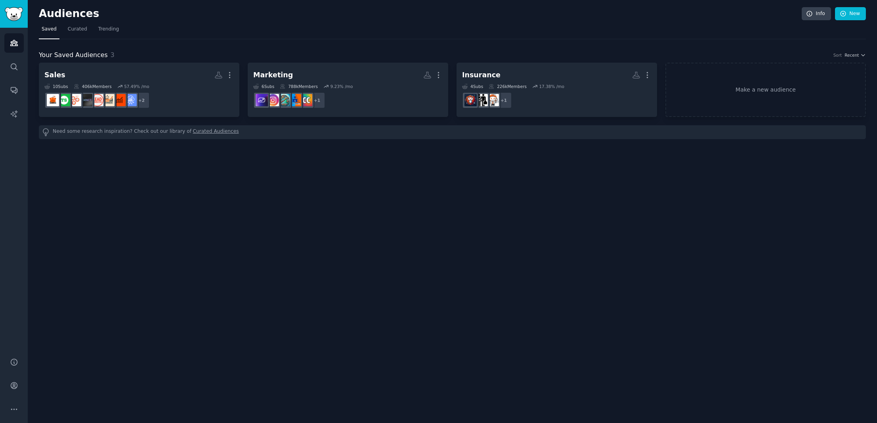
click at [218, 125] on div "Need some research inspiration? Check out our library of Curated Audiences" at bounding box center [452, 132] width 827 height 14
click at [218, 130] on link "Curated Audiences" at bounding box center [216, 132] width 46 height 8
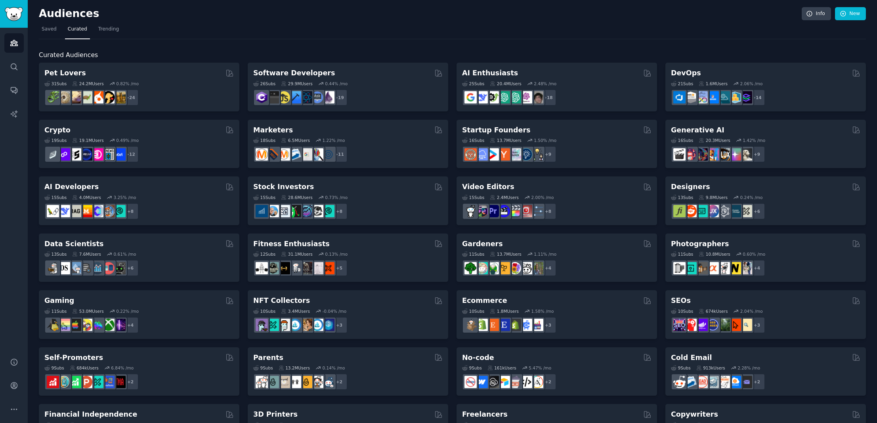
click at [812, 23] on nav "Saved Curated Trending" at bounding box center [452, 31] width 827 height 16
click at [812, 17] on icon at bounding box center [809, 13] width 7 height 7
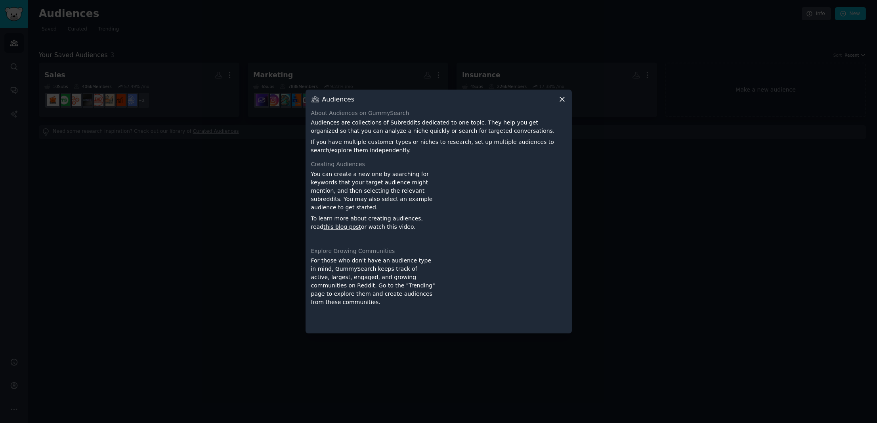
click at [563, 95] on div "Audiences About Audiences on GummySearch Audiences are collections of Subreddit…" at bounding box center [439, 212] width 266 height 244
click at [564, 98] on icon at bounding box center [562, 99] width 4 height 4
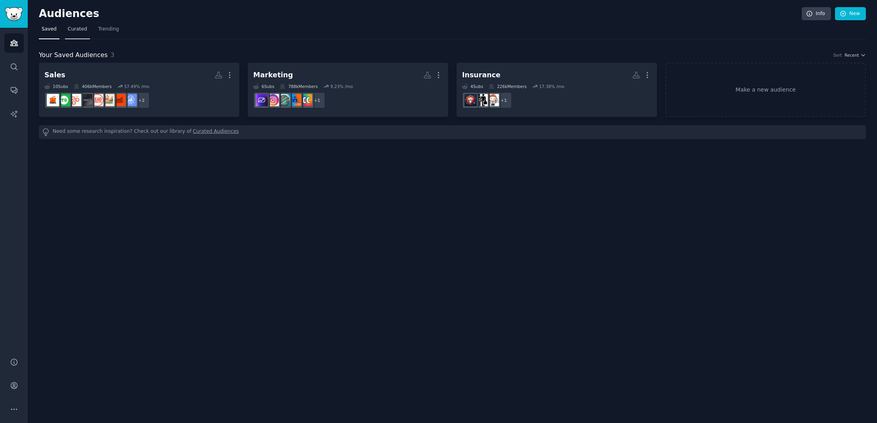
click at [66, 27] on link "Curated" at bounding box center [77, 31] width 25 height 16
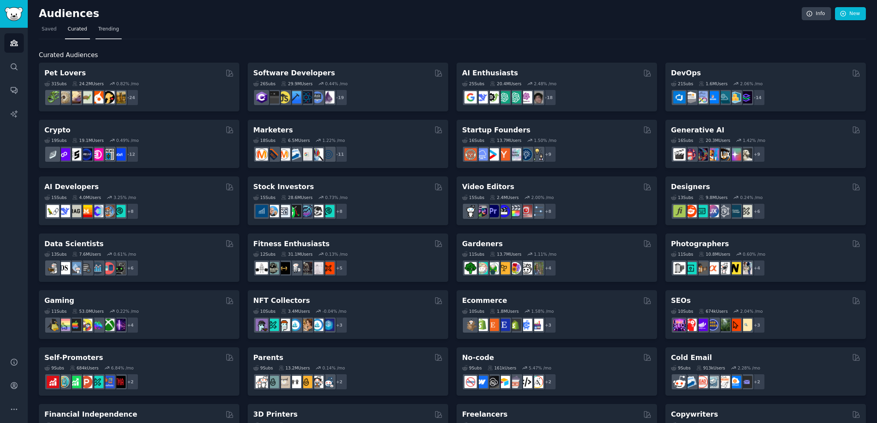
click at [98, 27] on span "Trending" at bounding box center [108, 29] width 21 height 7
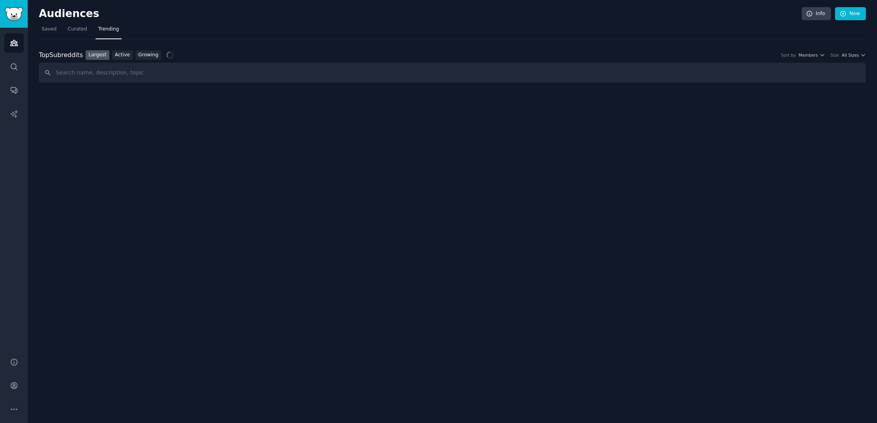
click at [101, 72] on input "text" at bounding box center [452, 73] width 827 height 20
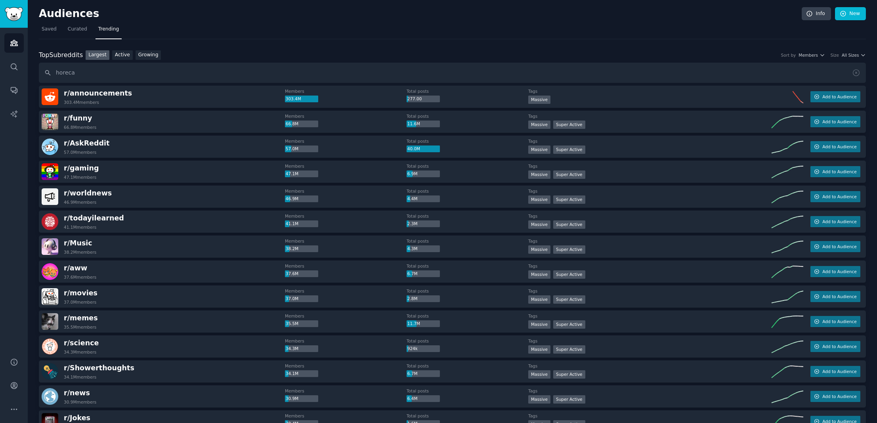
click at [85, 70] on input "horeca" at bounding box center [452, 73] width 827 height 20
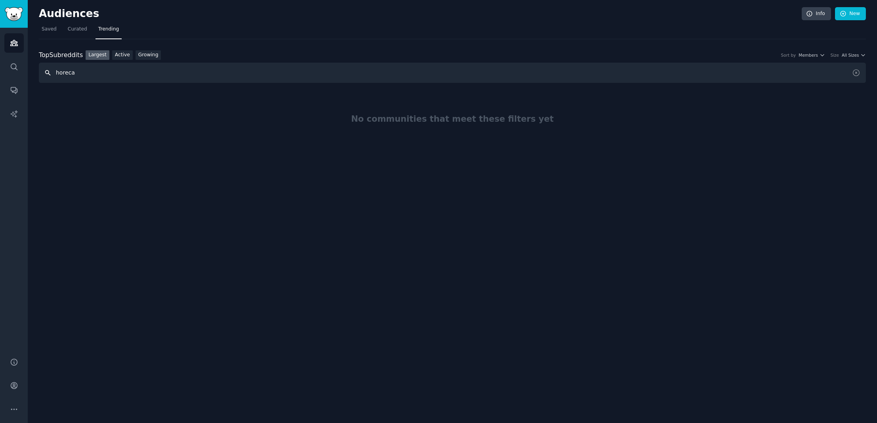
click at [124, 68] on input "horeca" at bounding box center [452, 73] width 827 height 20
type input "hotels"
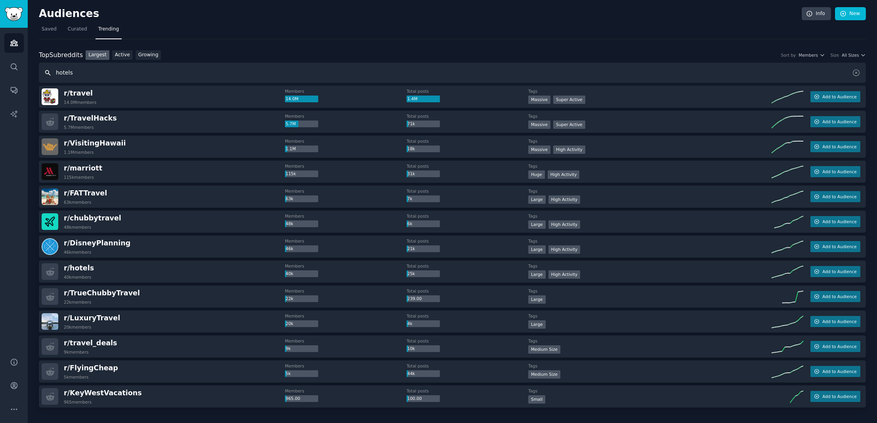
scroll to position [40, 0]
